Goal: Task Accomplishment & Management: Manage account settings

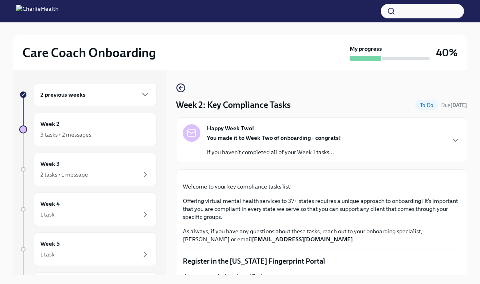
click at [335, 146] on div "You made it to Week Two of onboarding - congrats! If you haven't completed all …" at bounding box center [274, 145] width 134 height 22
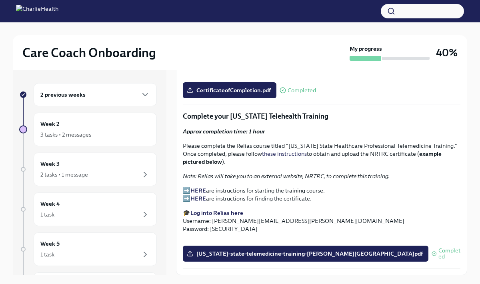
scroll to position [1722, 0]
click at [93, 172] on div "2 tasks • 1 message" at bounding box center [95, 175] width 110 height 10
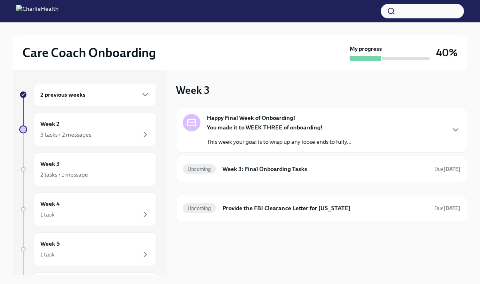
click at [438, 133] on div "Happy Final Week of Onboarding! You made it to WEEK THREE of onboarding! This w…" at bounding box center [322, 130] width 278 height 32
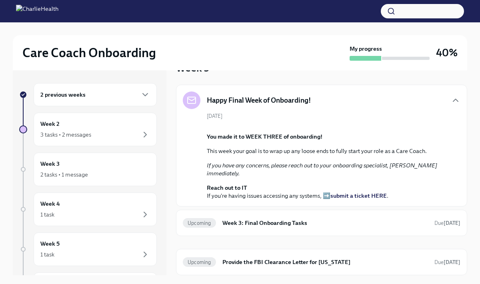
scroll to position [142, 0]
click at [360, 229] on div "Upcoming Week 3: Final Onboarding Tasks Due [DATE]" at bounding box center [322, 223] width 278 height 13
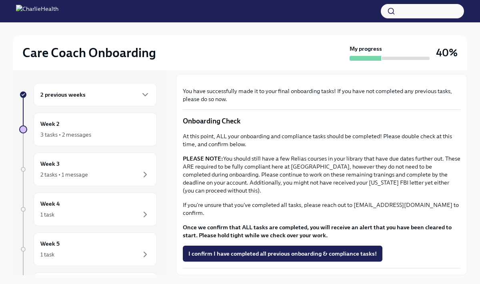
scroll to position [234, 0]
click at [131, 209] on div "Week 4 1 task" at bounding box center [95, 210] width 110 height 20
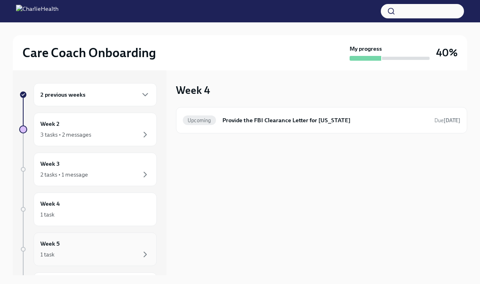
click at [98, 259] on div "1 task" at bounding box center [95, 255] width 110 height 10
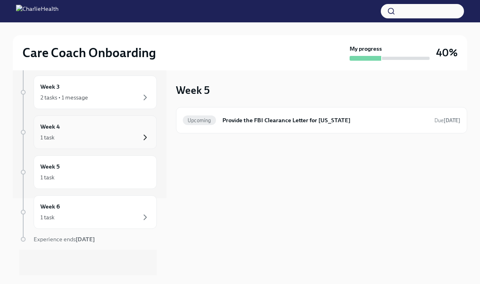
click at [142, 216] on icon "button" at bounding box center [145, 218] width 10 height 10
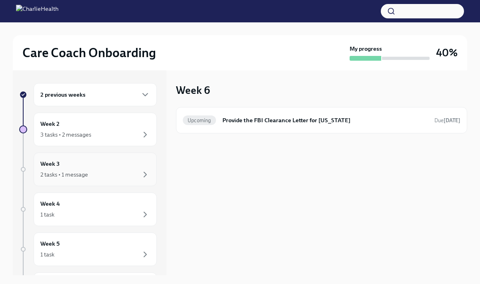
click at [129, 165] on div "Week 3 2 tasks • 1 message" at bounding box center [95, 170] width 110 height 20
